Goal: Find specific page/section: Find specific page/section

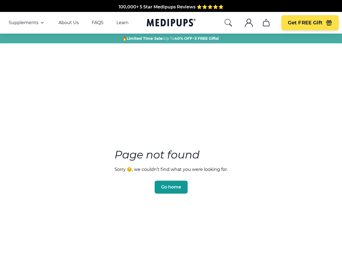
click at [171, 130] on section "Page not found Sorry 😔, we couldn’t find what you were looking for. Go home" at bounding box center [171, 158] width 342 height 208
click at [27, 23] on span "Supplements" at bounding box center [24, 22] width 30 height 5
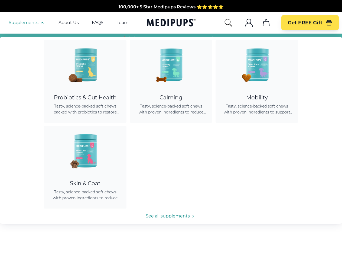
click at [42, 23] on icon "button" at bounding box center [42, 22] width 6 height 6
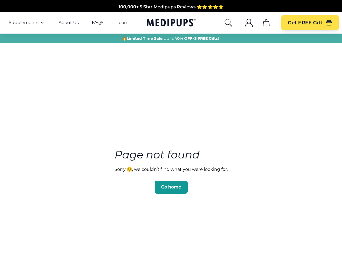
click at [228, 23] on icon "search" at bounding box center [228, 22] width 9 height 9
click at [249, 23] on icon ".cls-1{fill:none;stroke:currentColor;stroke-miterlimit:10;stroke-width:1.5px;}" at bounding box center [249, 22] width 9 height 9
click at [266, 23] on icon "cart" at bounding box center [266, 22] width 9 height 9
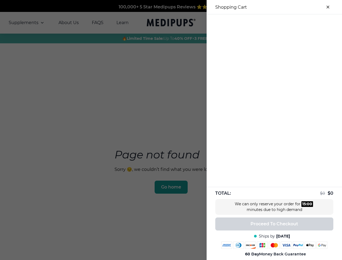
click at [266, 23] on div at bounding box center [171, 130] width 342 height 260
